Goal: Check status: Check status

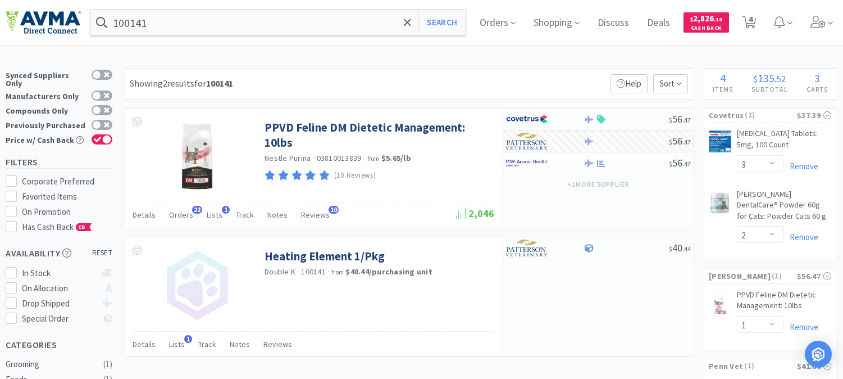
select select "3"
select select "2"
select select "1"
select select "2"
click at [160, 25] on input "100141" at bounding box center [277, 23] width 375 height 26
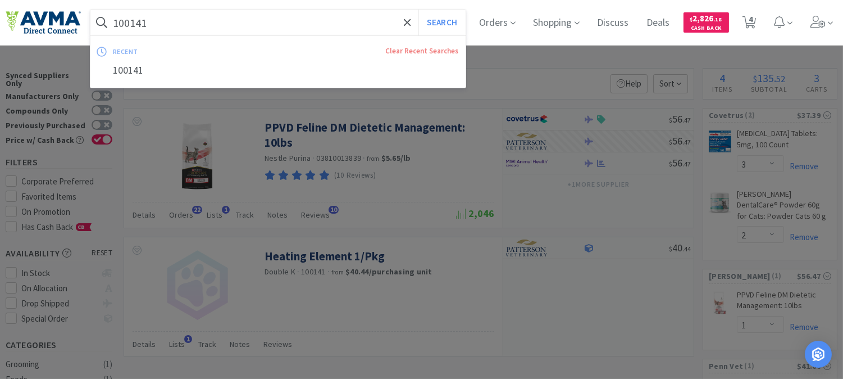
paste input "071021"
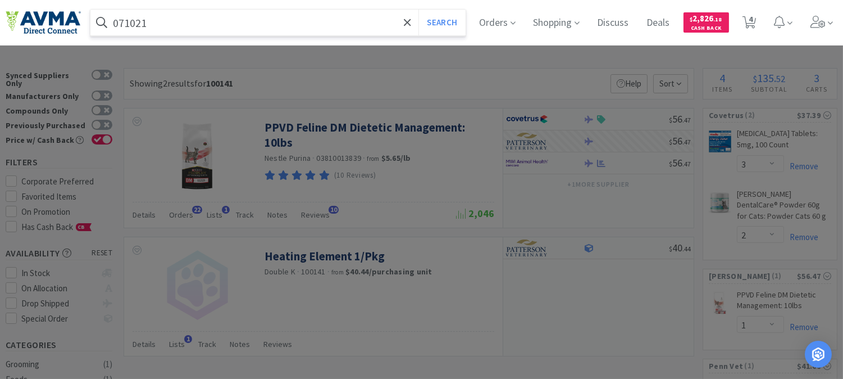
type input "071021"
click at [418, 10] on button "Search" at bounding box center [441, 23] width 47 height 26
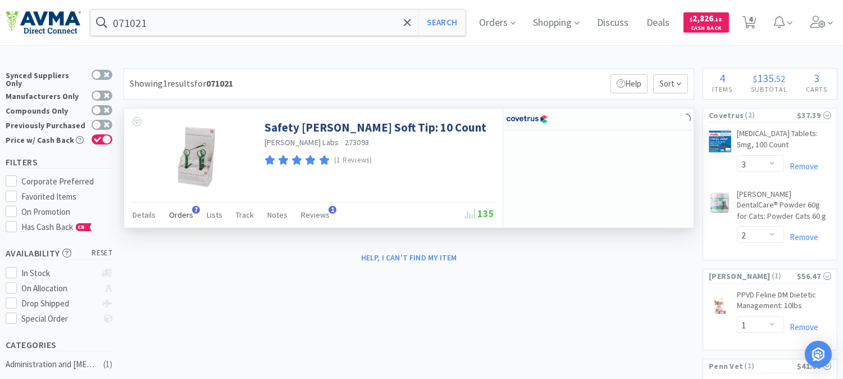
click at [176, 212] on span "Orders" at bounding box center [181, 215] width 24 height 10
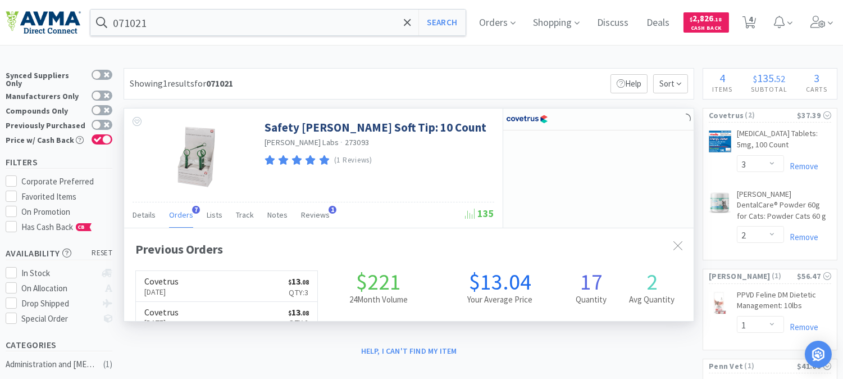
scroll to position [300, 569]
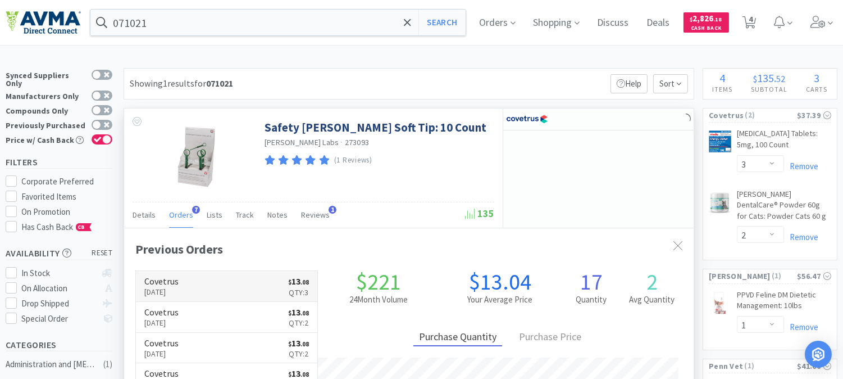
click at [162, 290] on p "[DATE]" at bounding box center [161, 291] width 34 height 12
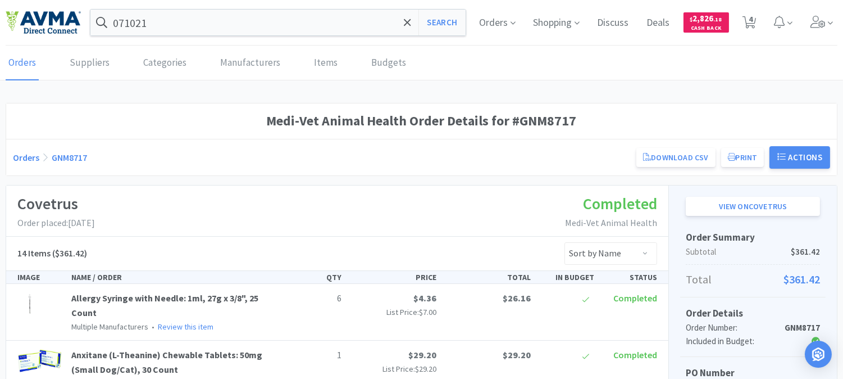
click at [437, 212] on div "Covetrus Order placed: [DATE] Completed Medi-Vet Animal Health" at bounding box center [337, 210] width 662 height 51
